Goal: Task Accomplishment & Management: Manage account settings

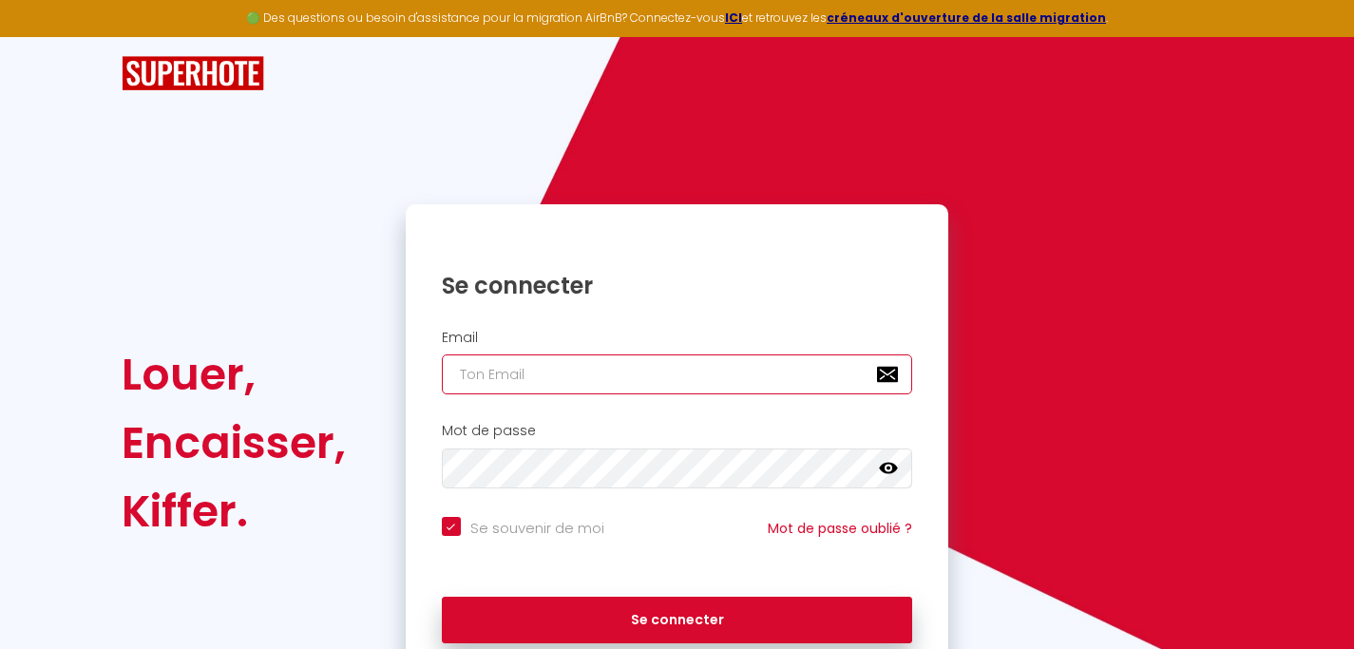
type input "[EMAIL_ADDRESS][PERSON_NAME][DOMAIN_NAME]"
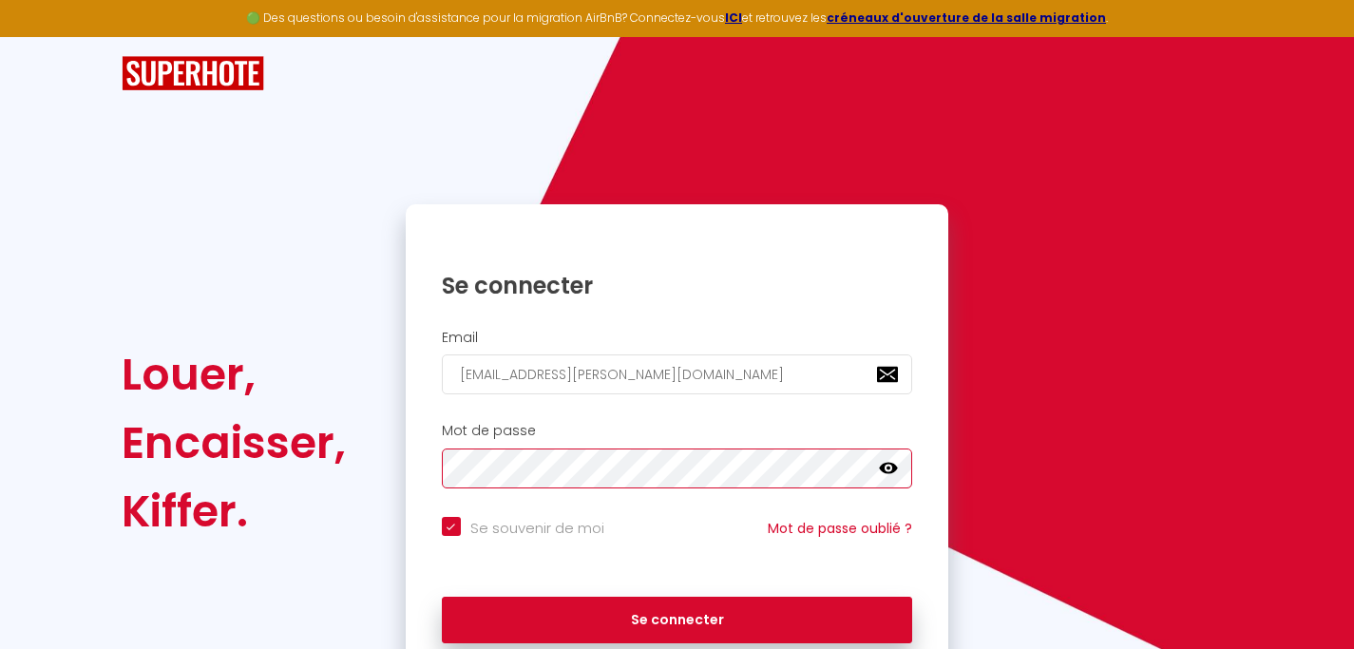
click at [676, 616] on button "Se connecter" at bounding box center [677, 620] width 471 height 47
checkbox input "true"
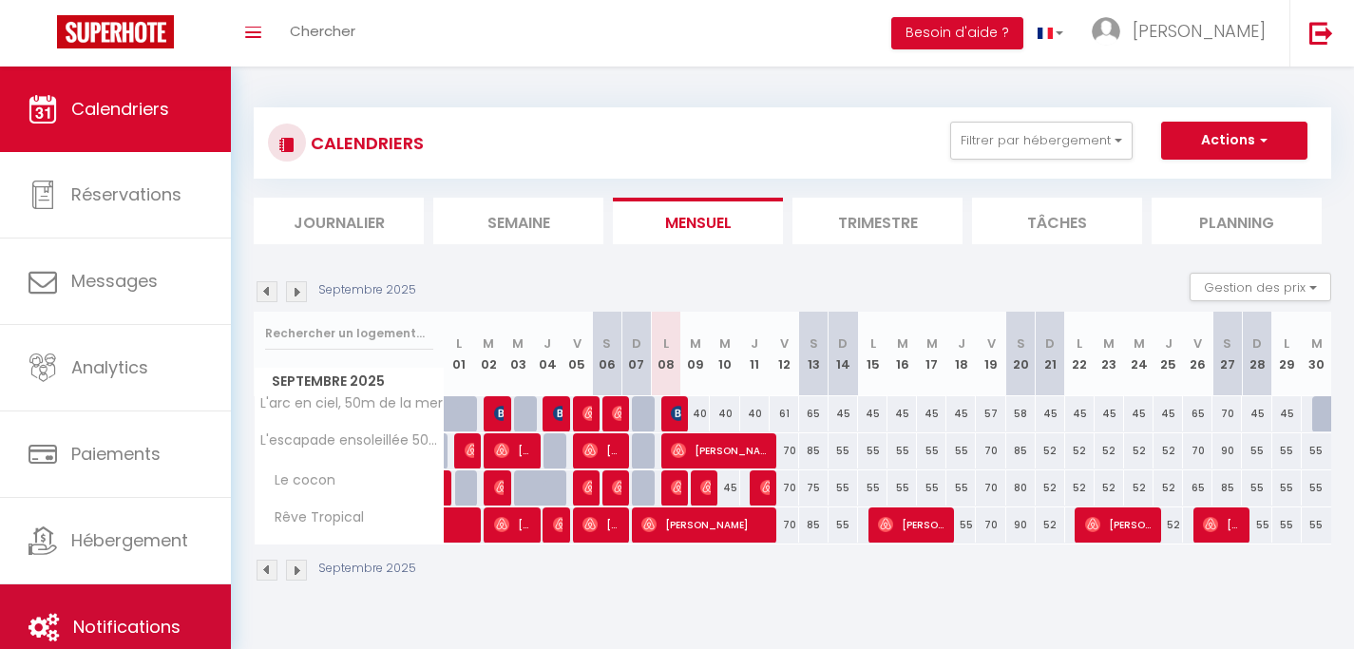
click at [140, 633] on span "Notifications" at bounding box center [126, 627] width 107 height 24
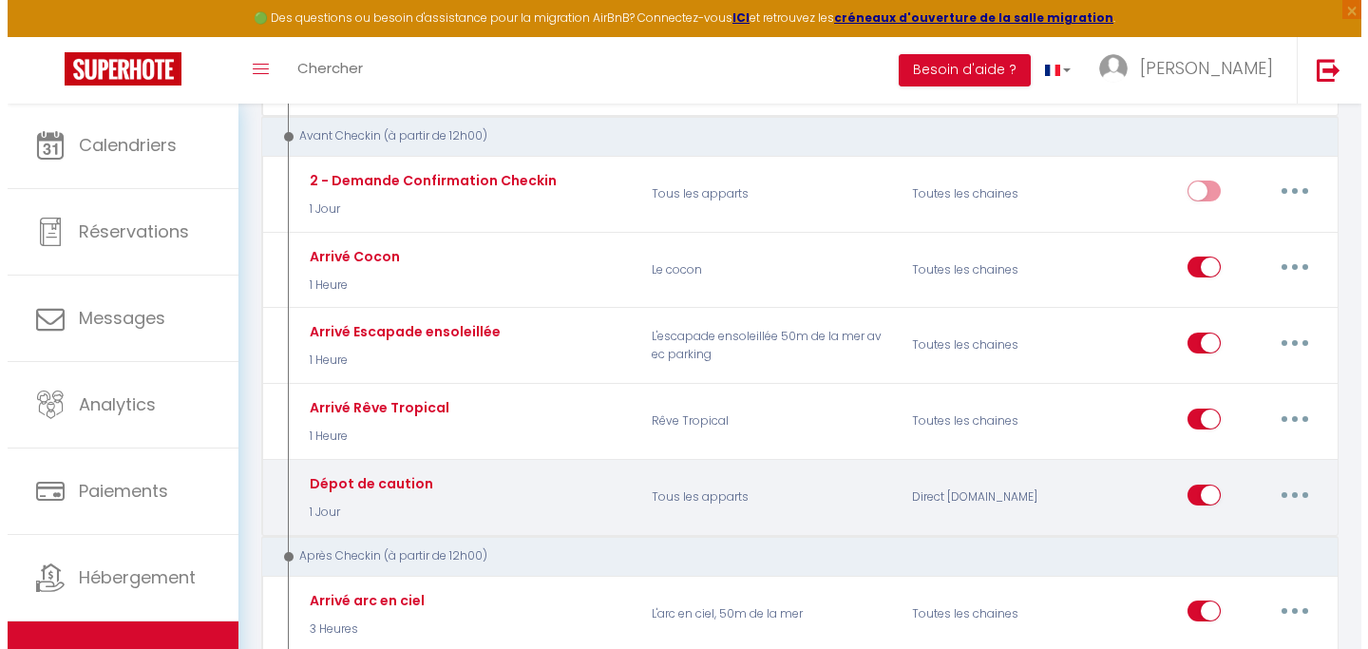
scroll to position [680, 0]
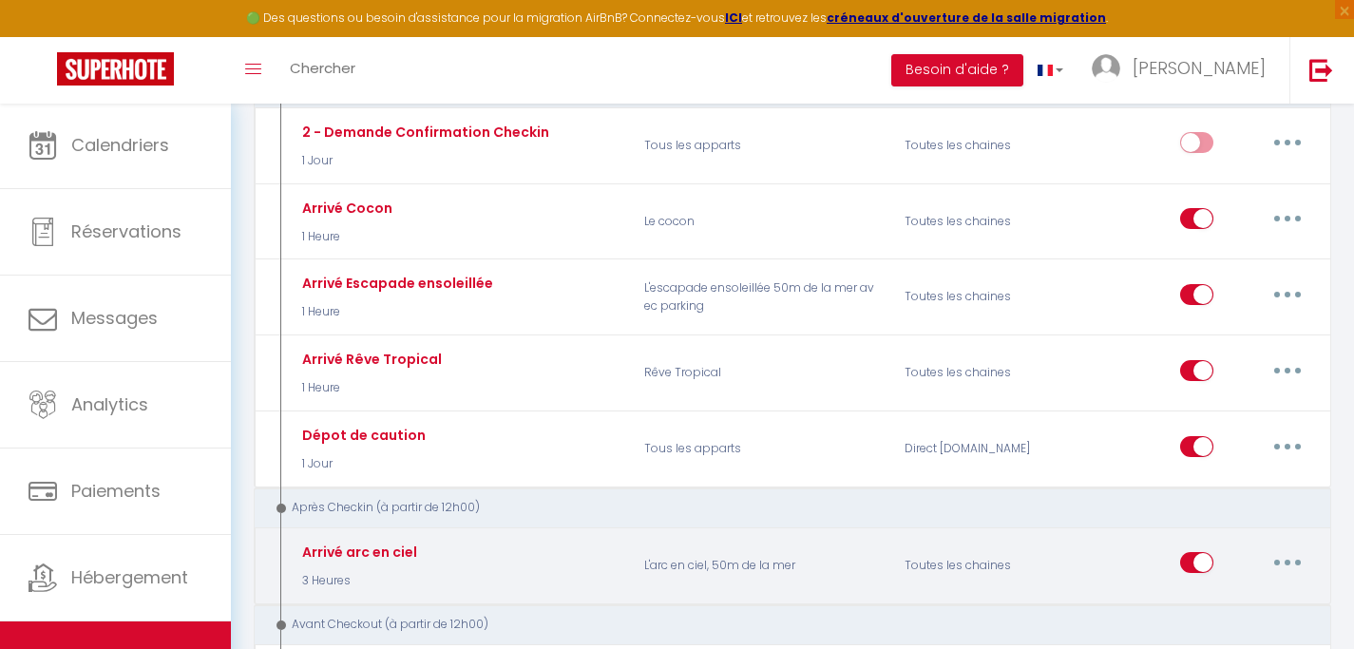
click at [1284, 559] on icon "button" at bounding box center [1287, 562] width 6 height 6
click at [1199, 590] on link "Editer" at bounding box center [1237, 606] width 141 height 32
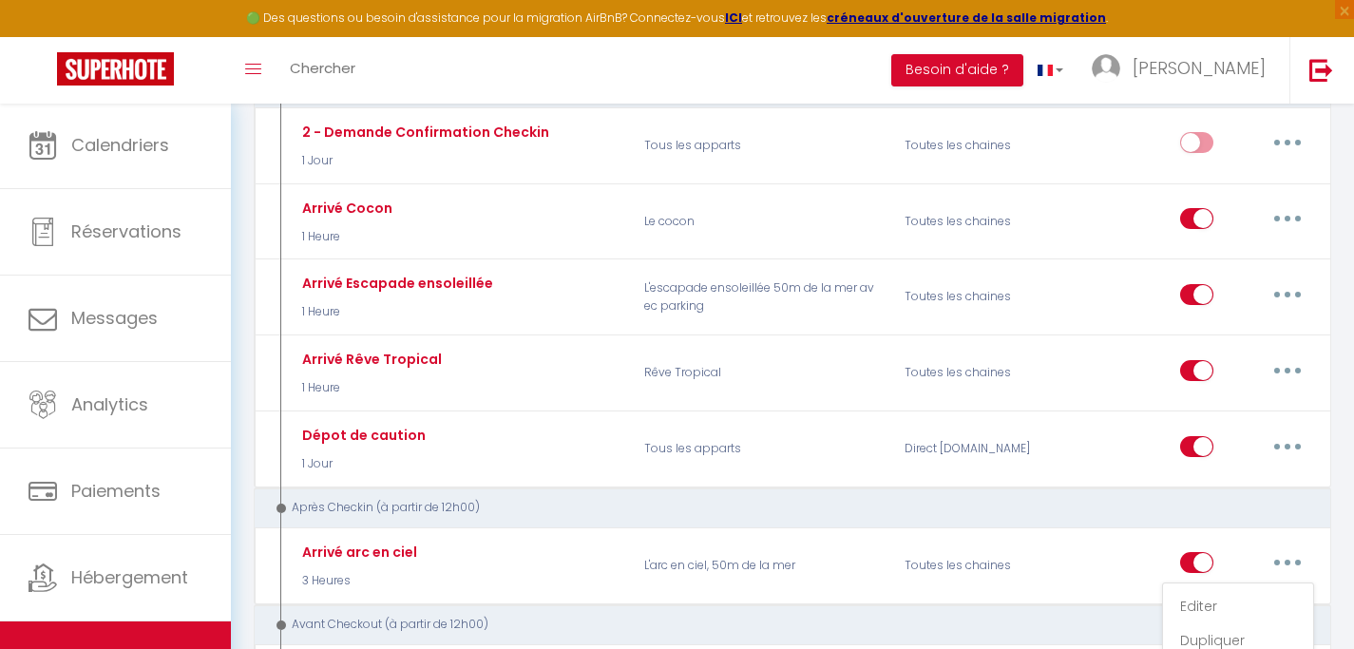
type input "Arrivé arc en ciel"
select select "3"
select select "3 Heures"
select select "if_deposit_is_paid"
checkbox input "true"
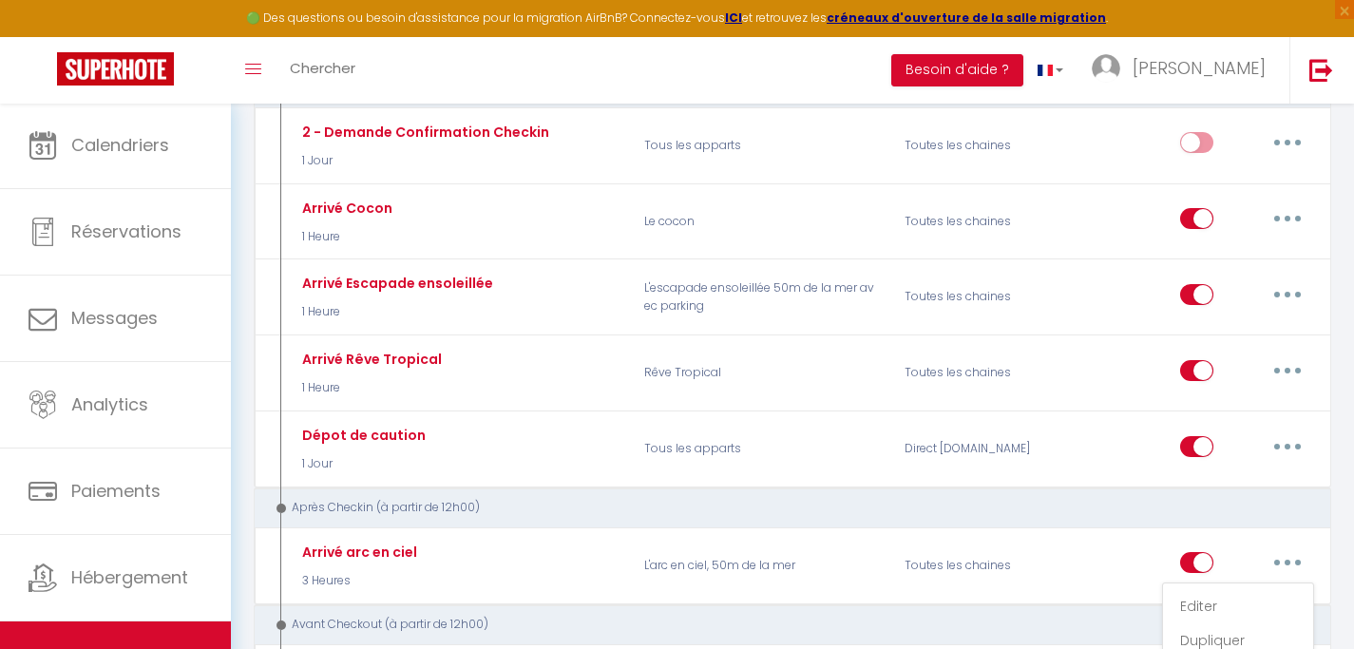
checkbox input "false"
radio input "true"
type input "Arrivé arc en ciel"
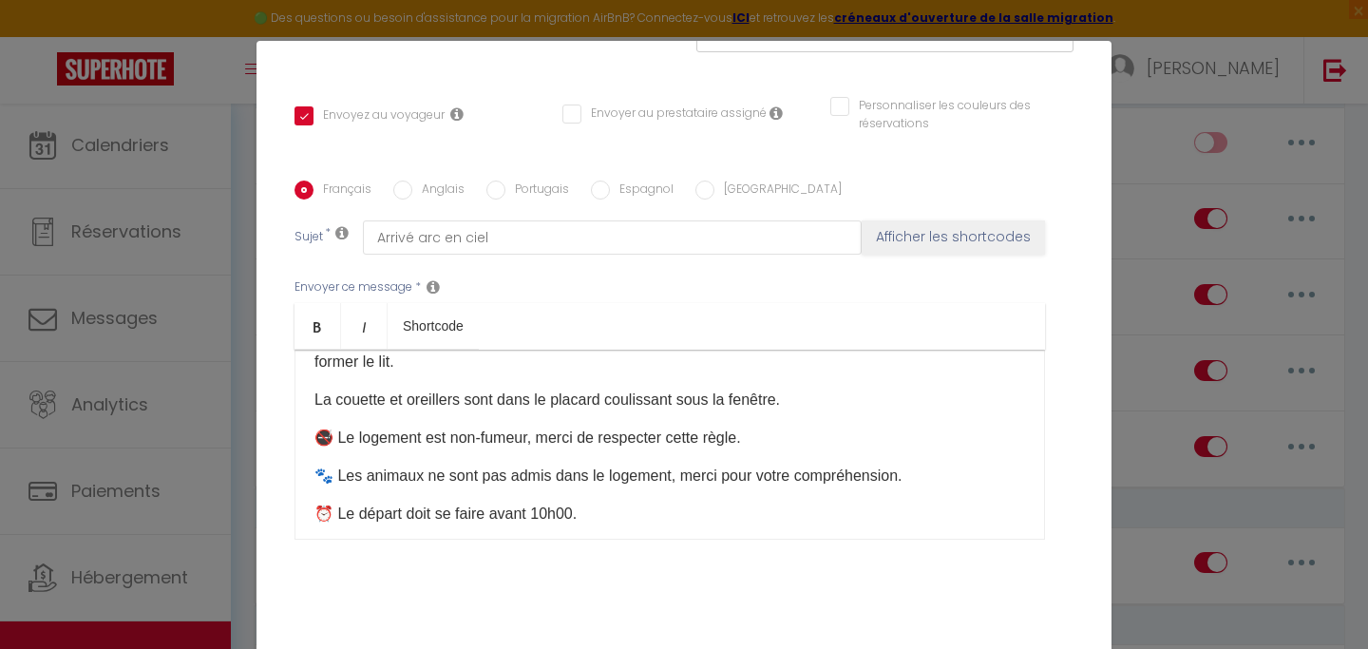
scroll to position [180, 0]
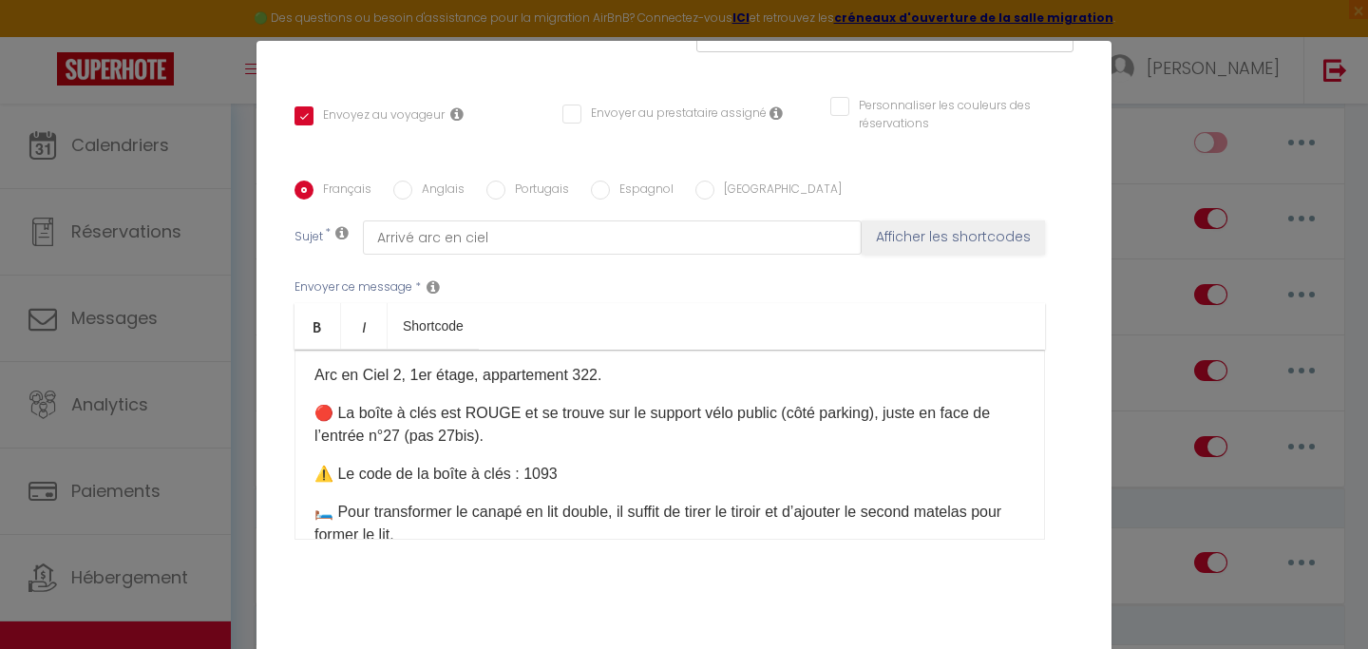
click at [561, 476] on p "⚠️ Le code de la boîte à clés : 1093" at bounding box center [669, 474] width 711 height 23
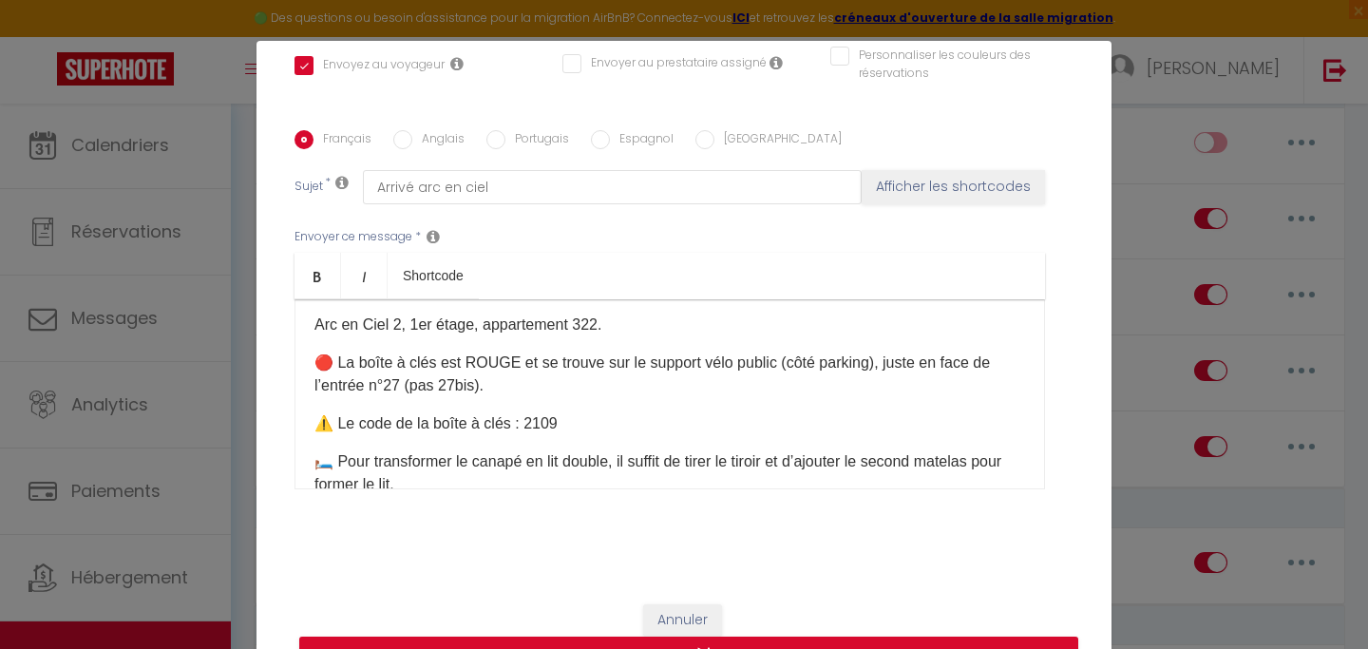
scroll to position [82, 0]
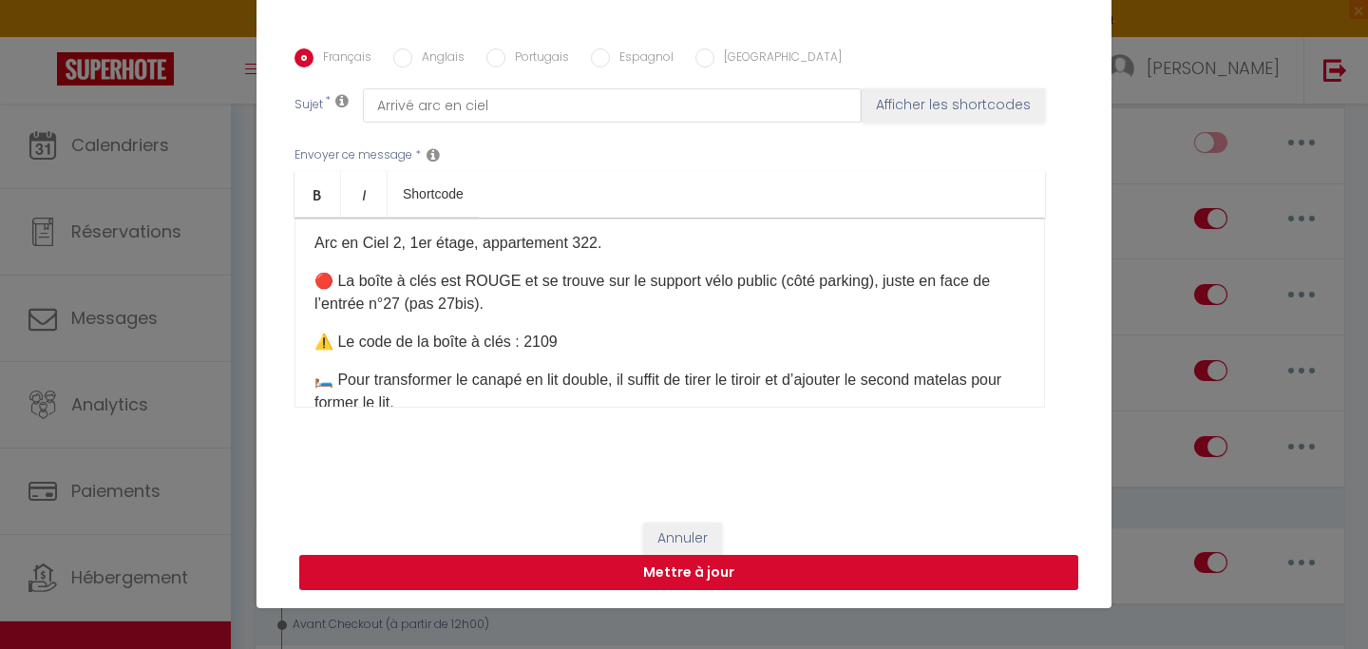
click at [673, 572] on button "Mettre à jour" at bounding box center [688, 573] width 779 height 36
checkbox input "true"
checkbox input "false"
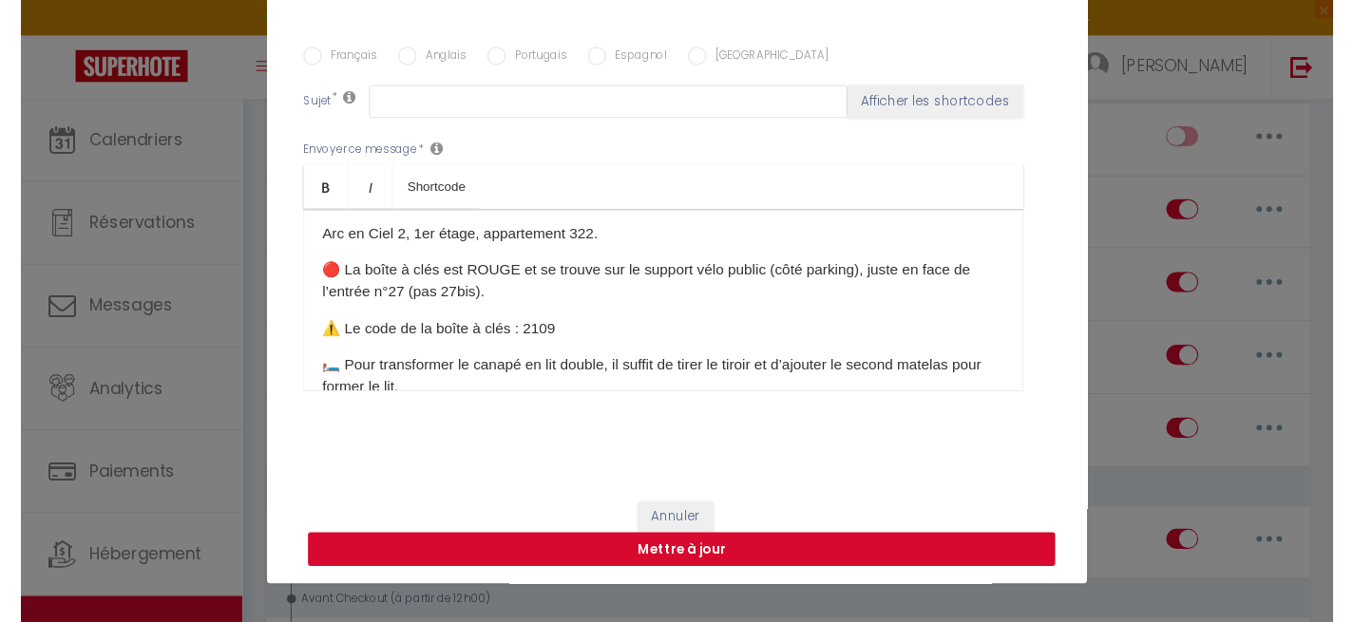
scroll to position [0, 0]
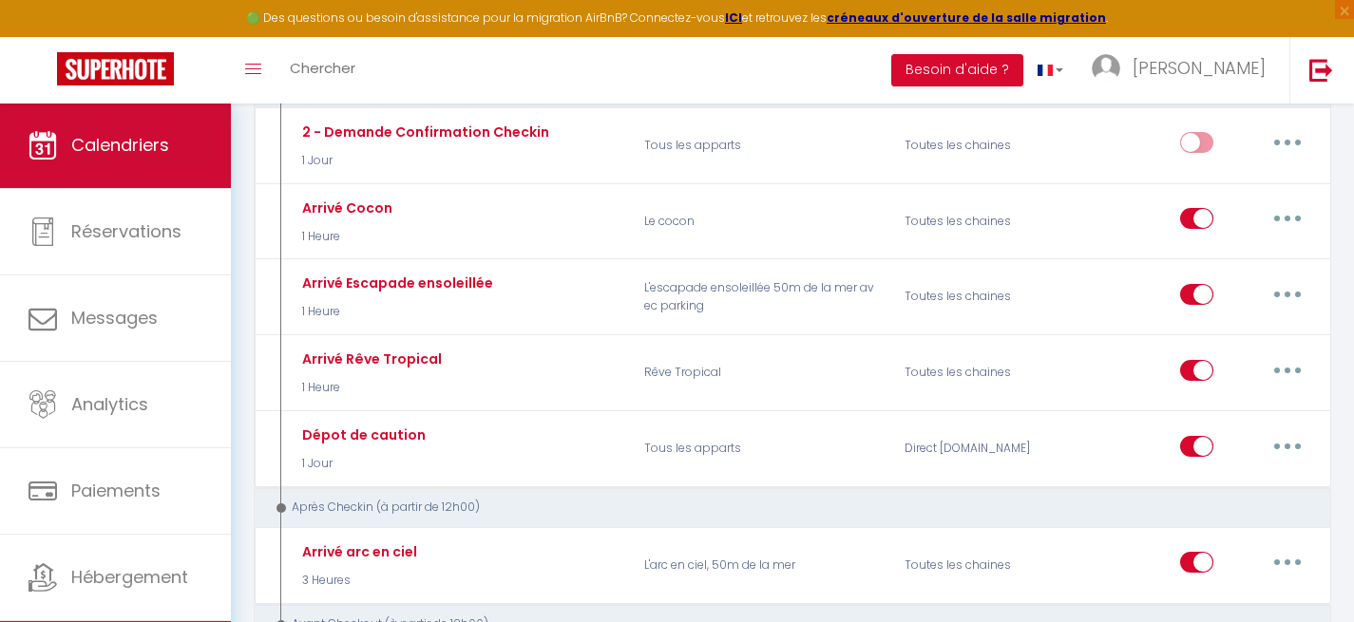
click at [145, 134] on span "Calendriers" at bounding box center [120, 145] width 98 height 24
